Goal: Task Accomplishment & Management: Use online tool/utility

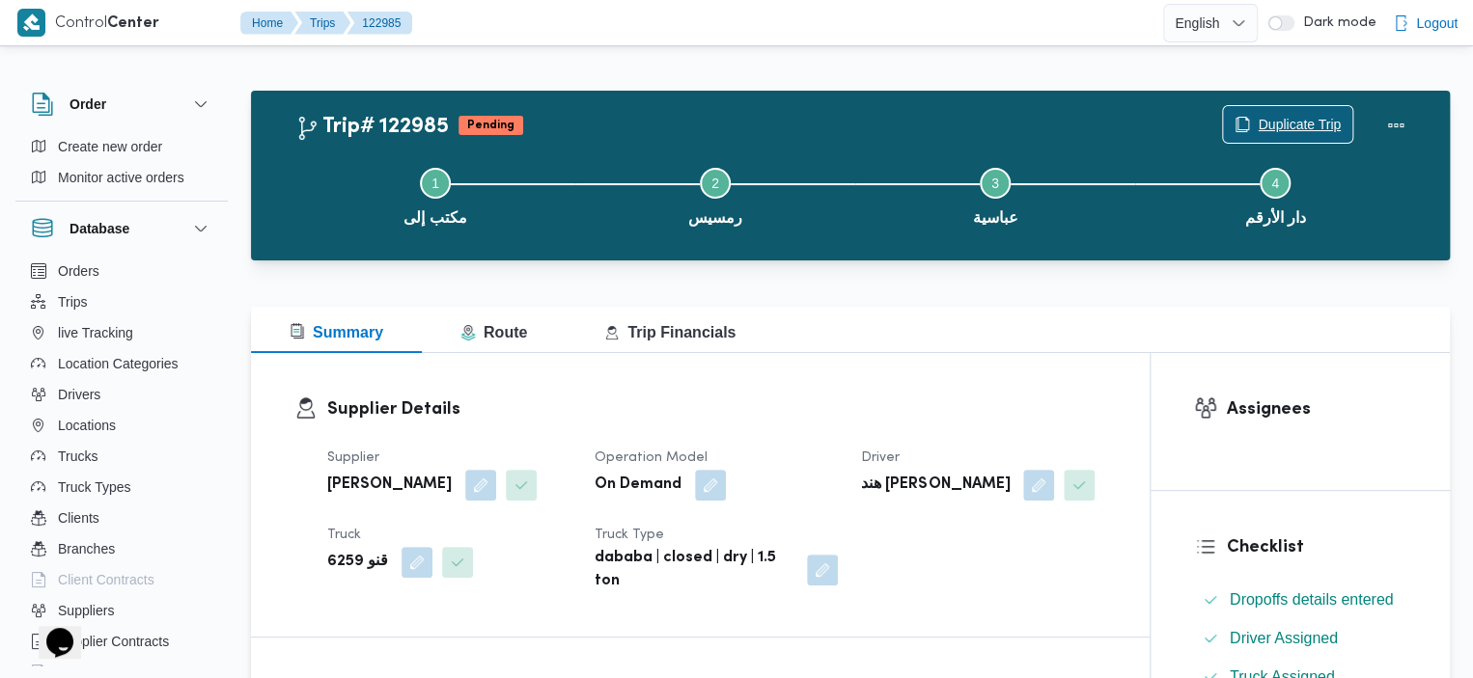
click at [1228, 118] on span "Duplicate Trip" at bounding box center [1287, 124] width 129 height 37
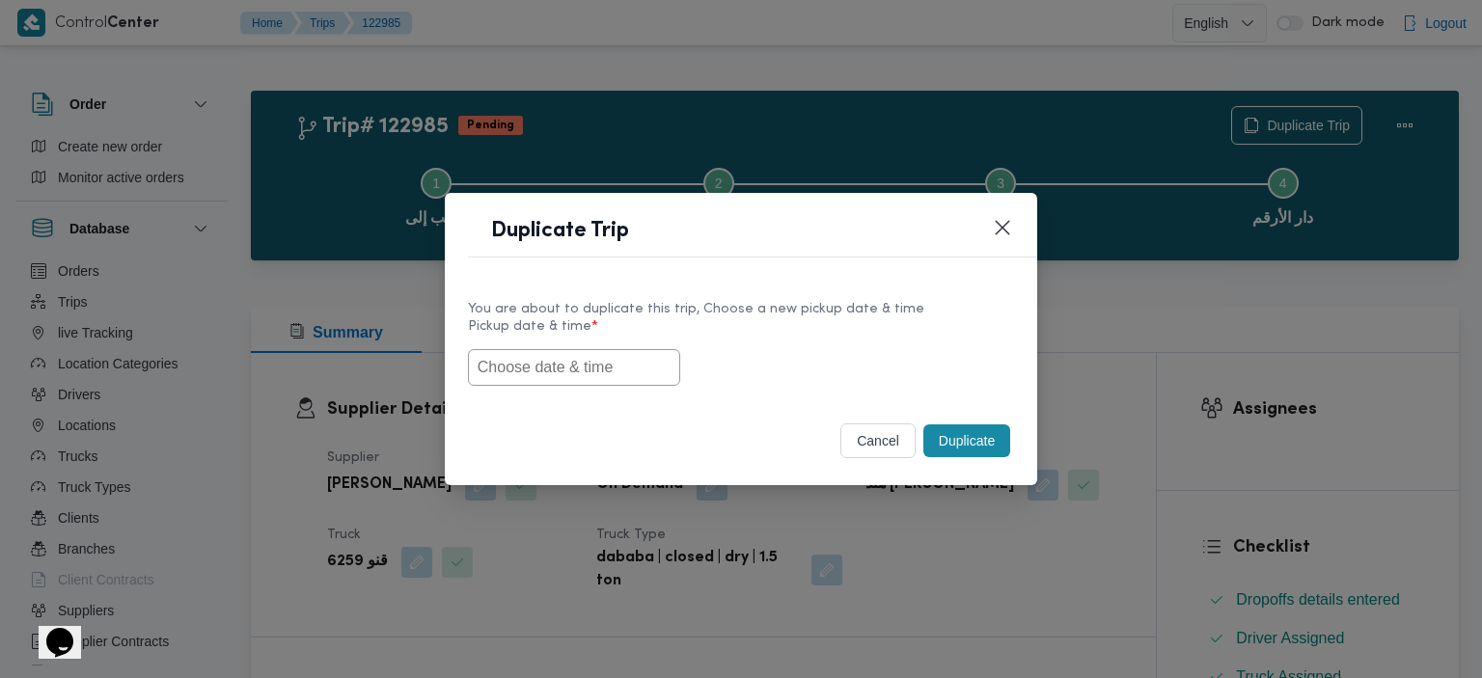
click at [1003, 109] on div "Duplicate Trip You are about to duplicate this trip, Choose a new pickup date &…" at bounding box center [741, 339] width 1482 height 678
click at [1001, 224] on button "Closes this modal window" at bounding box center [1002, 226] width 23 height 23
